Goal: Task Accomplishment & Management: Use online tool/utility

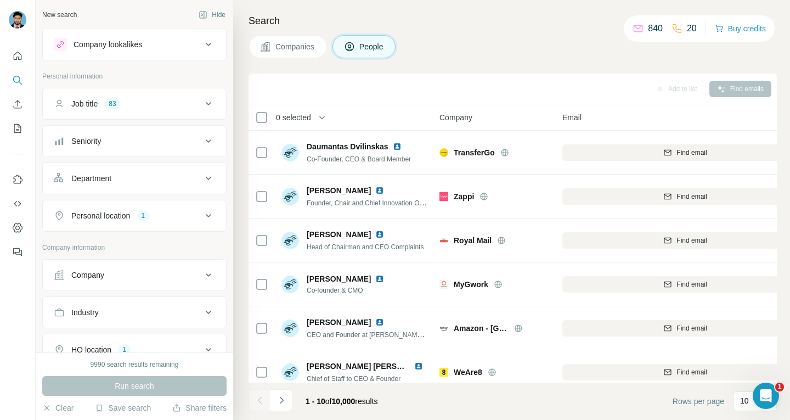
click at [18, 108] on icon "Enrich CSV" at bounding box center [17, 104] width 11 height 11
click at [15, 102] on icon "Enrich CSV" at bounding box center [17, 104] width 11 height 11
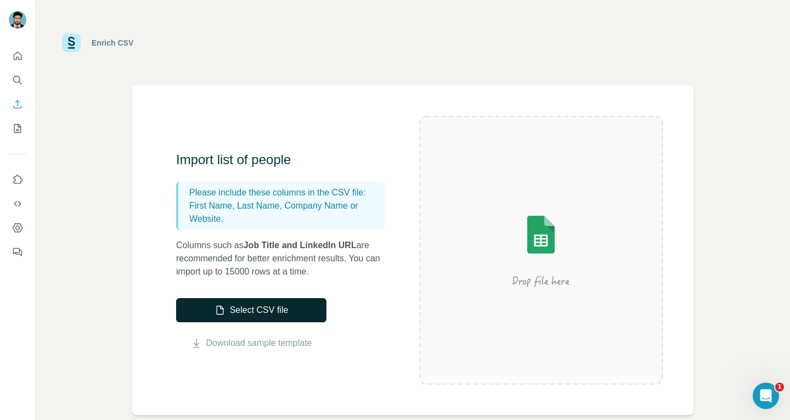
click at [267, 303] on button "Select CSV file" at bounding box center [251, 310] width 150 height 24
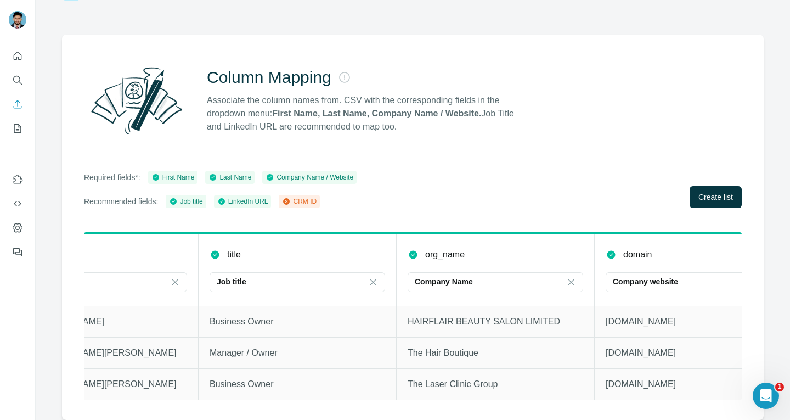
scroll to position [0, 539]
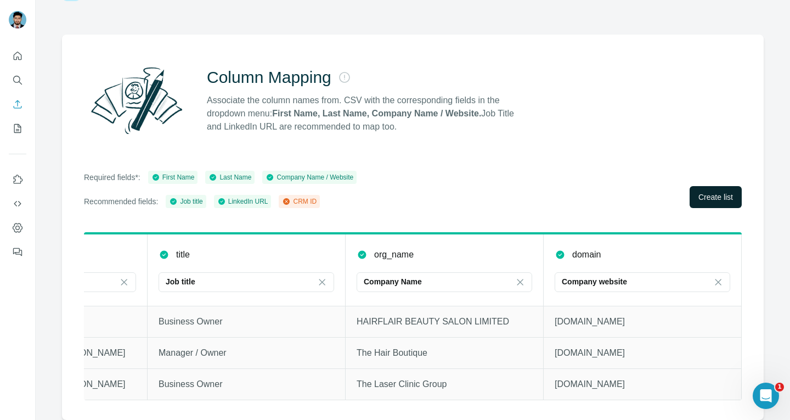
click at [697, 195] on button "Create list" at bounding box center [716, 197] width 52 height 22
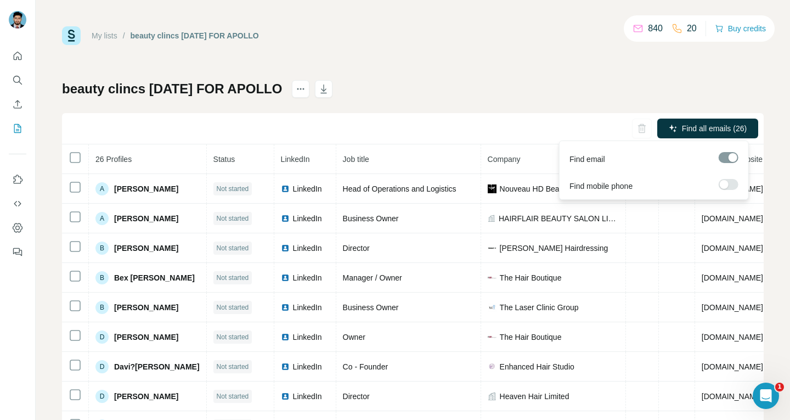
click at [734, 185] on label at bounding box center [729, 184] width 20 height 11
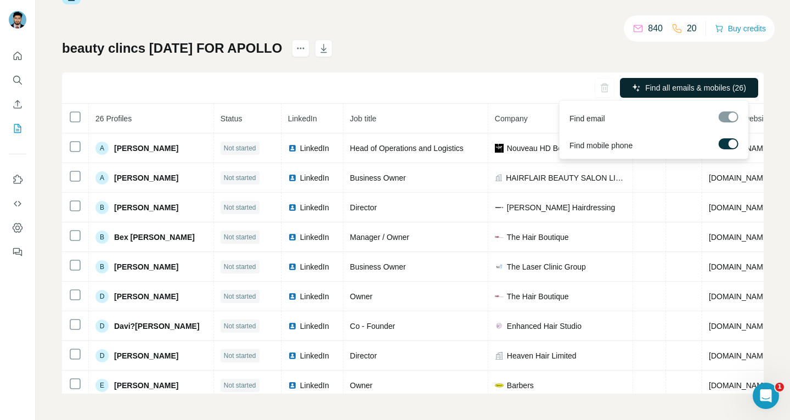
click at [663, 85] on span "Find all emails & mobiles (26)" at bounding box center [695, 87] width 101 height 11
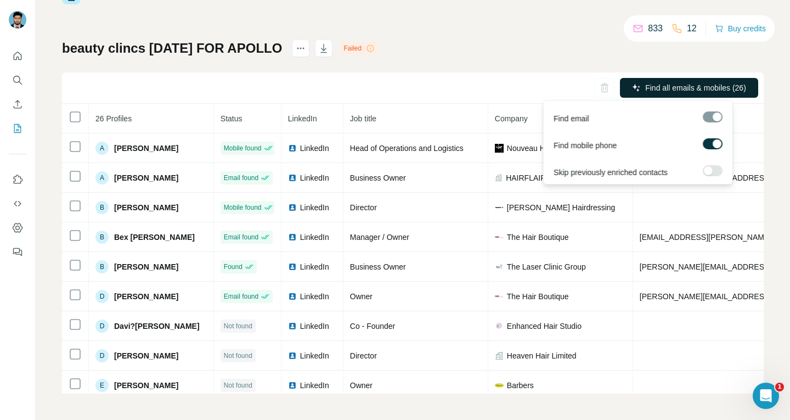
click at [669, 86] on span "Find all emails & mobiles (26)" at bounding box center [695, 87] width 101 height 11
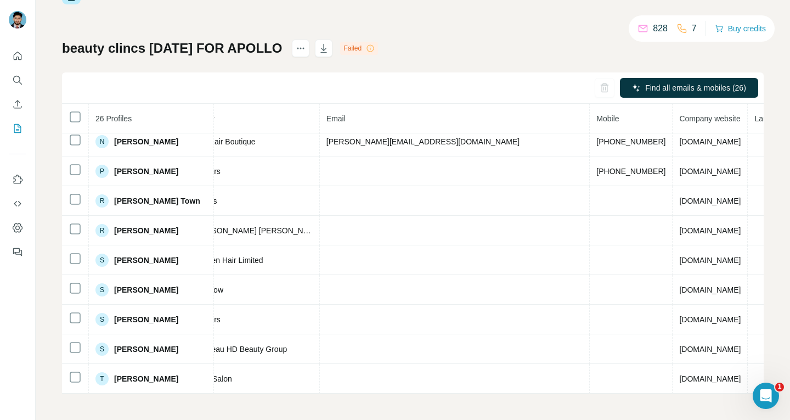
scroll to position [516, 317]
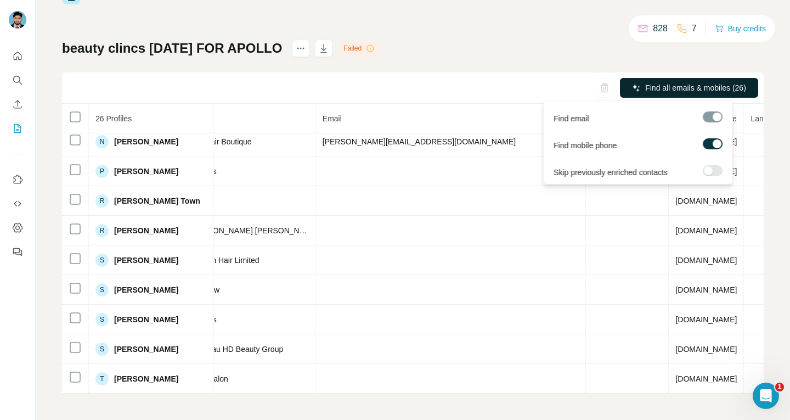
click at [678, 87] on span "Find all emails & mobiles (26)" at bounding box center [695, 87] width 101 height 11
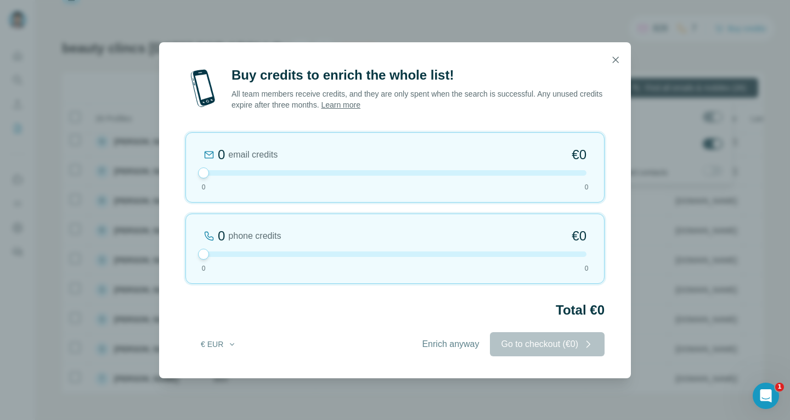
click at [611, 56] on icon "button" at bounding box center [615, 59] width 11 height 11
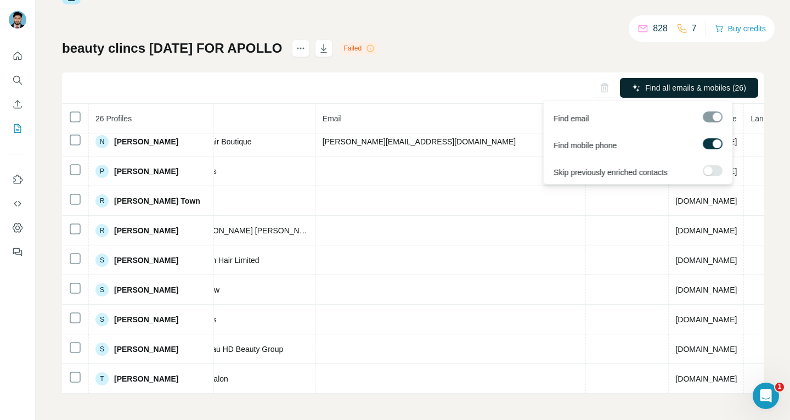
click at [716, 171] on label at bounding box center [713, 170] width 20 height 11
click at [683, 88] on span "Find all emails & mobiles (26)" at bounding box center [695, 87] width 101 height 11
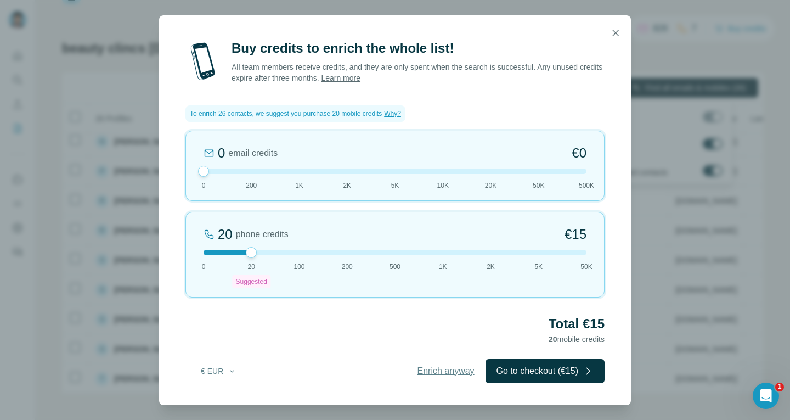
click at [428, 377] on button "Enrich anyway" at bounding box center [446, 371] width 79 height 24
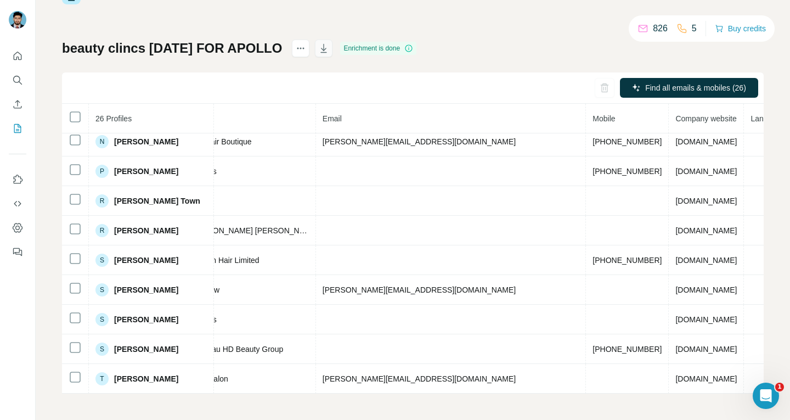
click at [329, 49] on icon "button" at bounding box center [323, 48] width 11 height 11
click at [327, 50] on icon "button" at bounding box center [324, 49] width 5 height 3
click at [18, 106] on icon "Enrich CSV" at bounding box center [17, 104] width 11 height 11
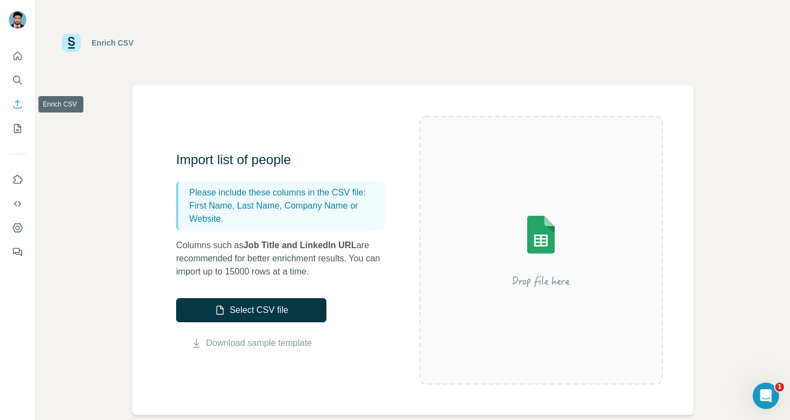
click at [18, 98] on button "Enrich CSV" at bounding box center [18, 104] width 18 height 20
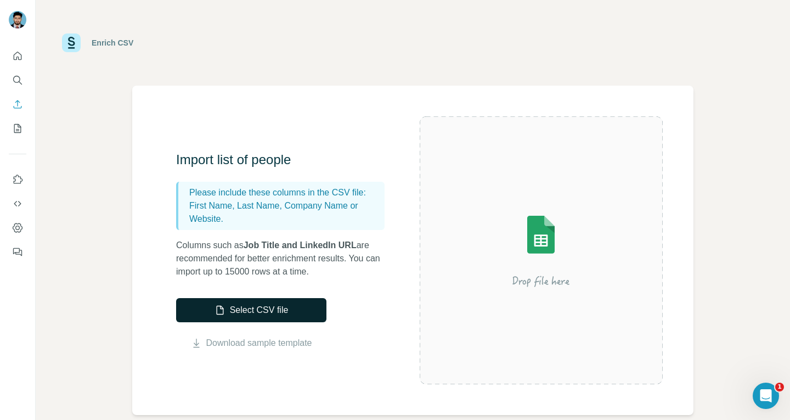
click at [261, 311] on button "Select CSV file" at bounding box center [251, 310] width 150 height 24
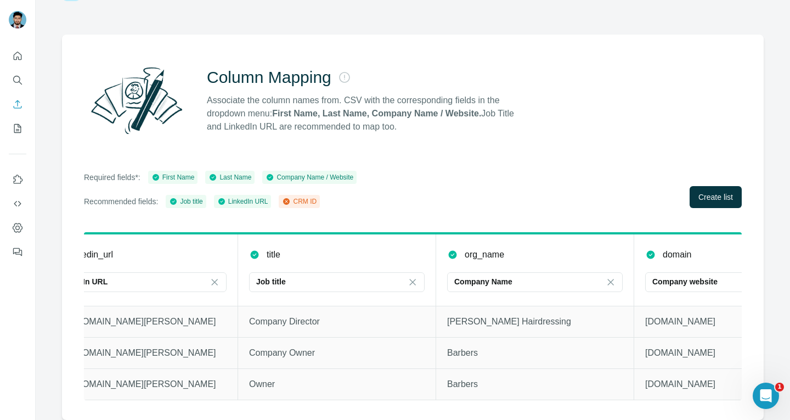
scroll to position [0, 539]
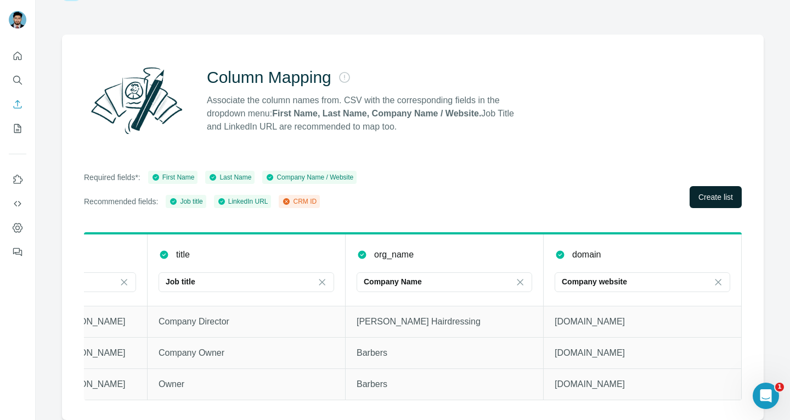
click at [706, 192] on span "Create list" at bounding box center [716, 197] width 35 height 11
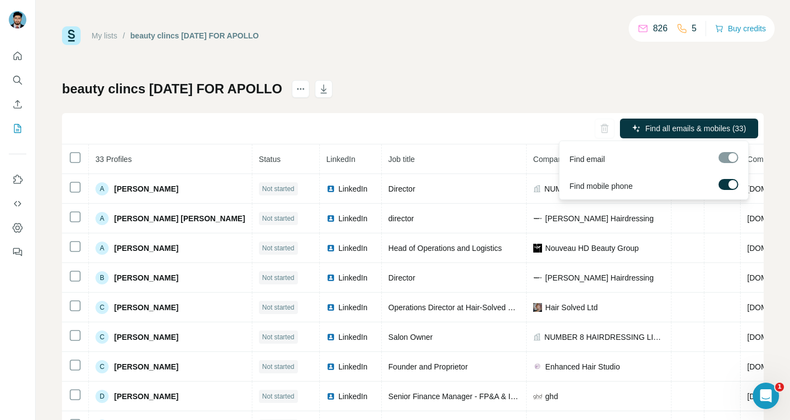
click at [726, 181] on label at bounding box center [729, 184] width 20 height 11
click at [708, 128] on span "Find all emails (33)" at bounding box center [714, 128] width 65 height 11
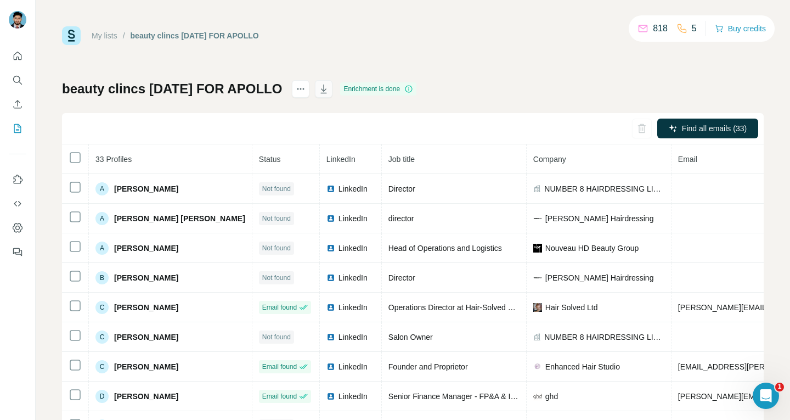
click at [329, 93] on icon "button" at bounding box center [323, 88] width 11 height 11
click at [15, 81] on icon "Search" at bounding box center [17, 80] width 11 height 11
click at [19, 80] on icon "Search" at bounding box center [16, 79] width 7 height 7
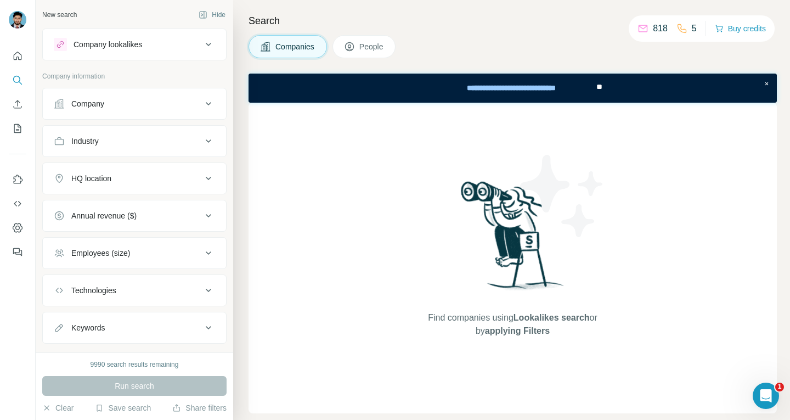
click at [202, 106] on icon at bounding box center [208, 103] width 13 height 13
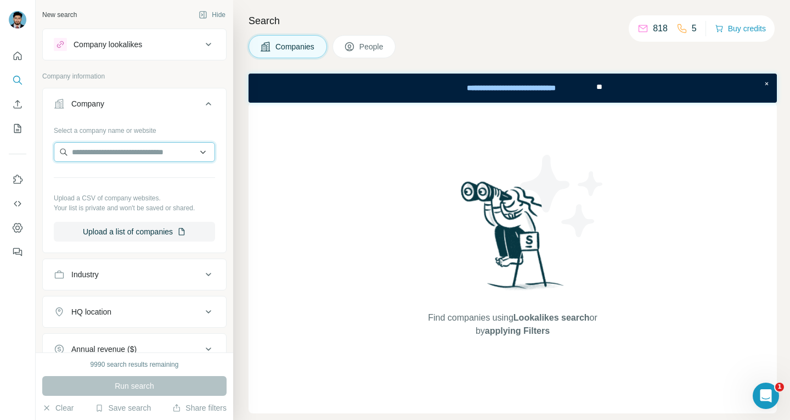
click at [150, 149] on input "text" at bounding box center [134, 152] width 161 height 20
paste input "**********"
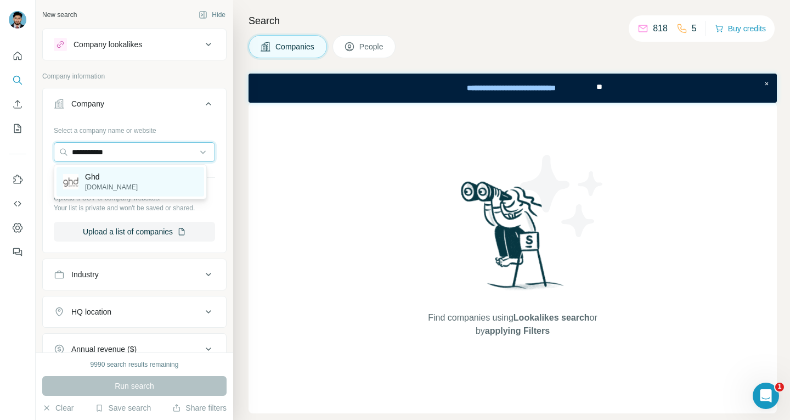
type input "**********"
click at [133, 175] on div "Ghd [DOMAIN_NAME]" at bounding box center [131, 182] width 148 height 30
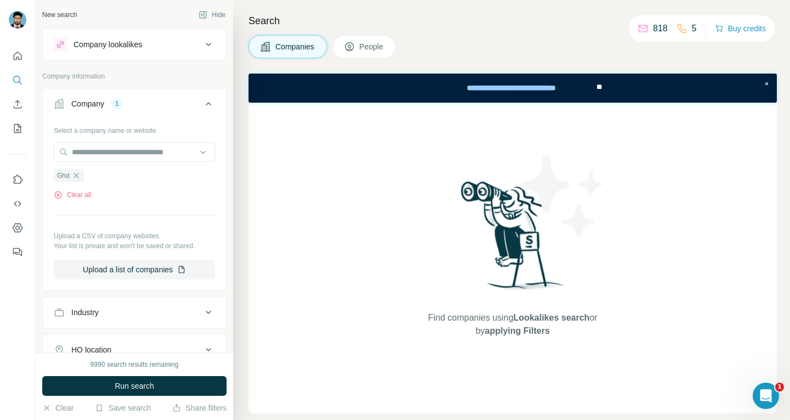
click at [152, 384] on span "Run search" at bounding box center [135, 385] width 40 height 11
